Goal: Find specific page/section: Find specific page/section

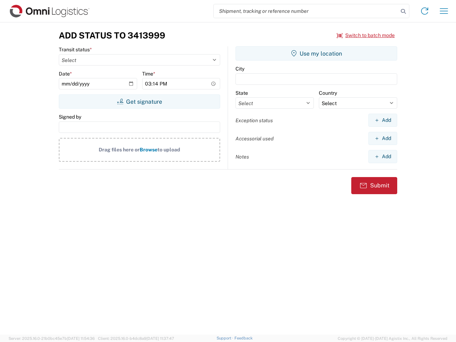
click at [306, 11] on input "search" at bounding box center [306, 11] width 185 height 14
click at [403, 11] on icon at bounding box center [403, 11] width 10 height 10
click at [425, 11] on icon at bounding box center [424, 10] width 11 height 11
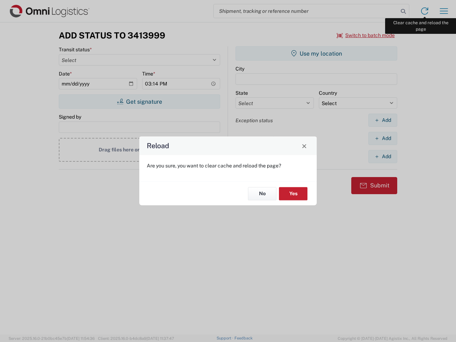
click at [444, 11] on div "Reload Are you sure, you want to clear cache and reload the page? No Yes" at bounding box center [228, 171] width 456 height 342
click at [366, 35] on div "Reload Are you sure, you want to clear cache and reload the page? No Yes" at bounding box center [228, 171] width 456 height 342
click at [139, 102] on div "Reload Are you sure, you want to clear cache and reload the page? No Yes" at bounding box center [228, 171] width 456 height 342
click at [316, 53] on div "Reload Are you sure, you want to clear cache and reload the page? No Yes" at bounding box center [228, 171] width 456 height 342
click at [383, 120] on div "Reload Are you sure, you want to clear cache and reload the page? No Yes" at bounding box center [228, 171] width 456 height 342
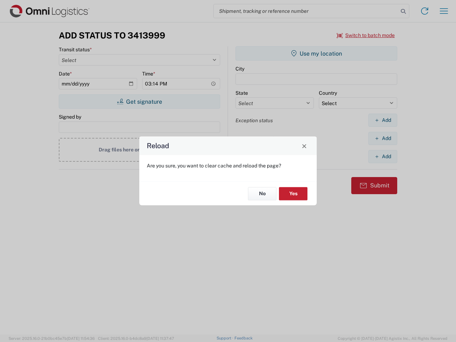
click at [383, 138] on div "Reload Are you sure, you want to clear cache and reload the page? No Yes" at bounding box center [228, 171] width 456 height 342
click at [383, 156] on div "Reload Are you sure, you want to clear cache and reload the page? No Yes" at bounding box center [228, 171] width 456 height 342
